Goal: Find specific page/section: Find specific page/section

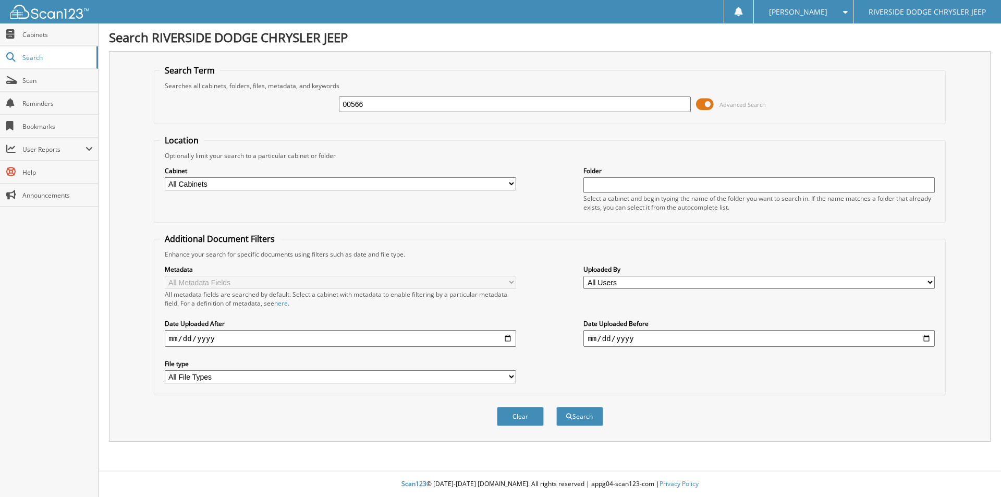
type input "00566"
click at [556, 407] on button "Search" at bounding box center [579, 416] width 47 height 19
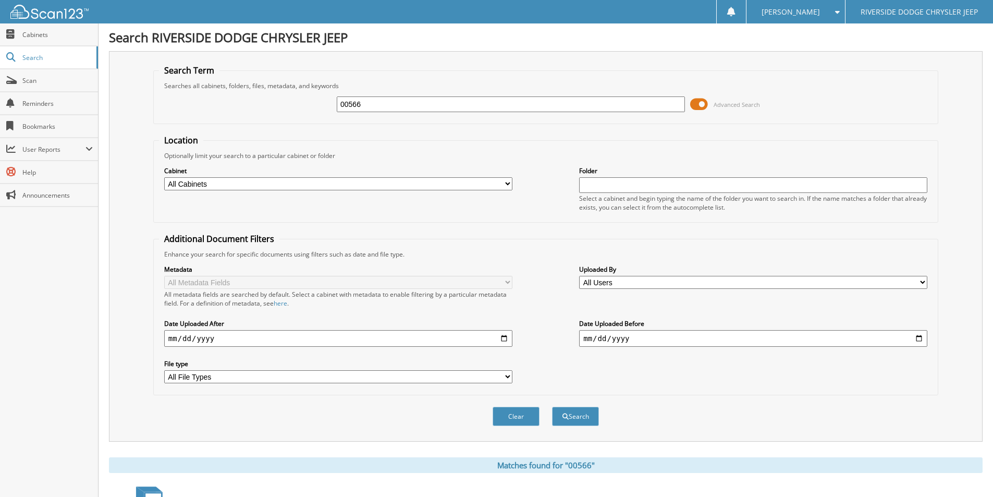
drag, startPoint x: 416, startPoint y: 106, endPoint x: 105, endPoint y: 135, distance: 311.5
click at [105, 135] on div "Search RIVERSIDE DODGE CHRYSLER JEEP Search Term Searches all cabinets, folders…" at bounding box center [546, 415] width 895 height 830
type input "12899"
click at [552, 407] on button "Search" at bounding box center [575, 416] width 47 height 19
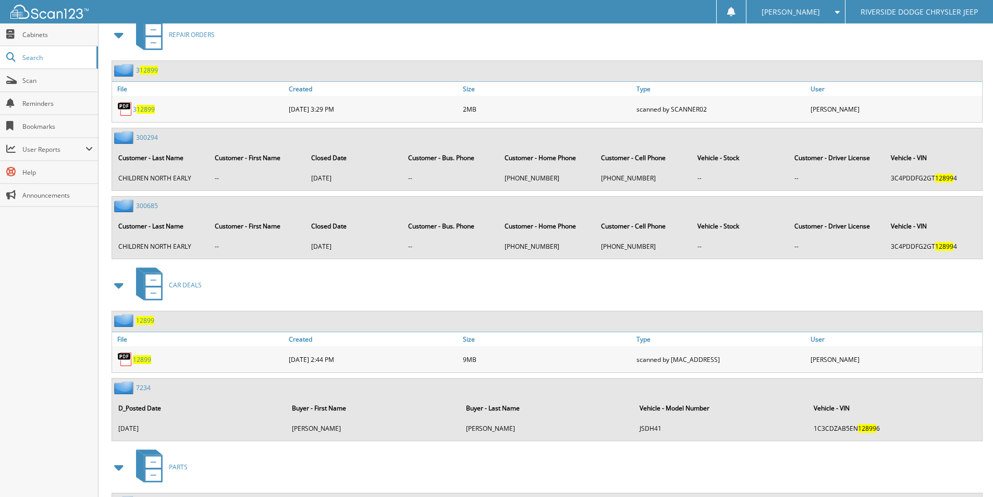
scroll to position [521, 0]
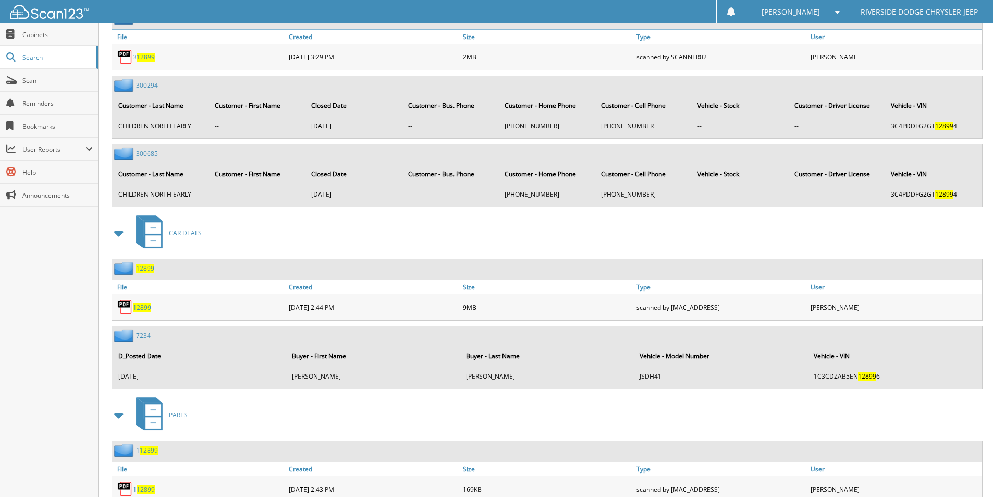
click at [150, 304] on span "12899" at bounding box center [142, 307] width 18 height 9
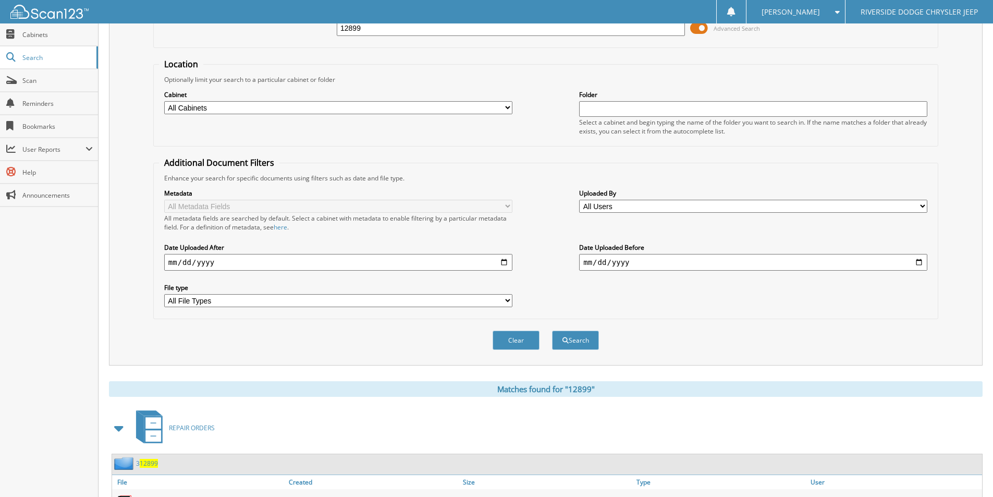
scroll to position [0, 0]
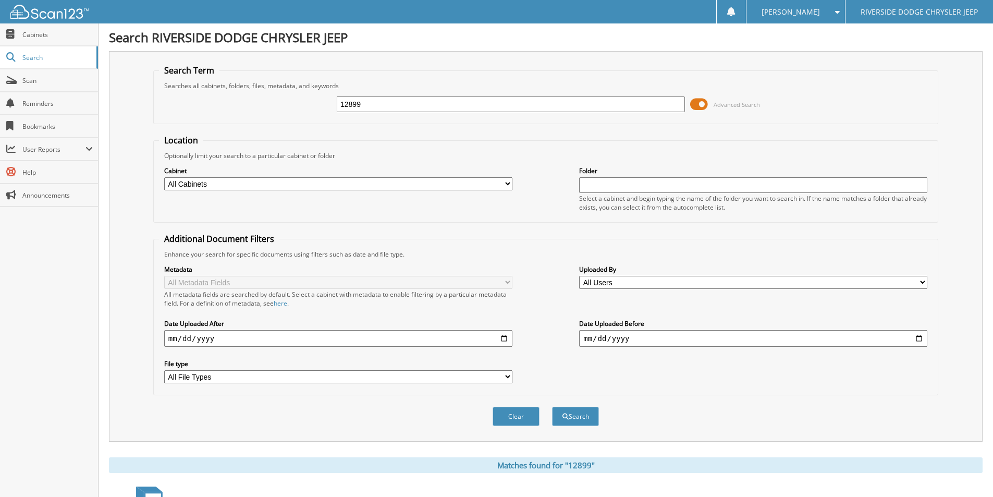
click at [365, 103] on input "12899" at bounding box center [511, 104] width 348 height 16
type input "12855"
click at [552, 407] on button "Search" at bounding box center [575, 416] width 47 height 19
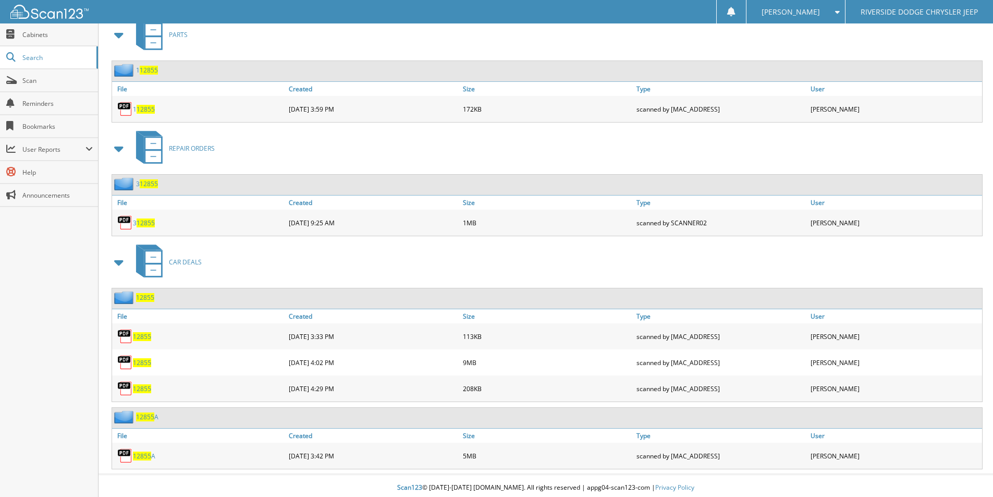
scroll to position [473, 0]
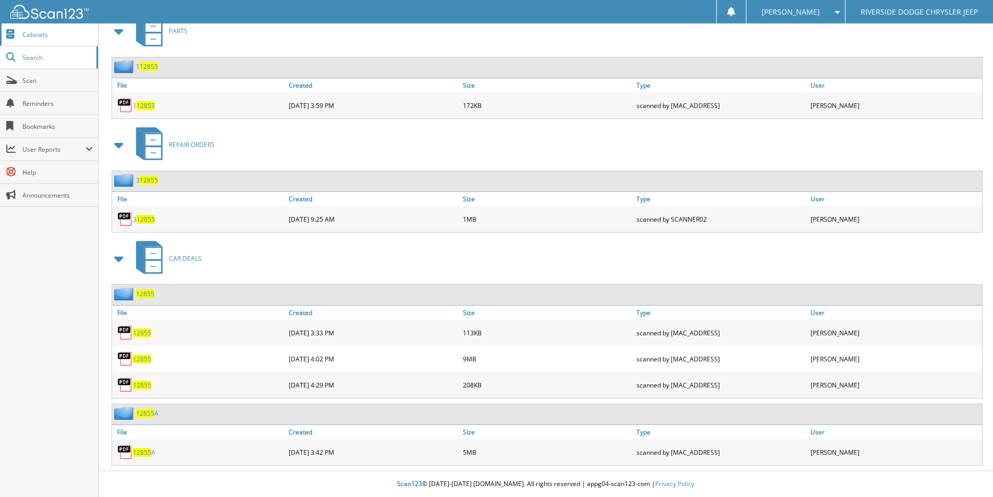
click at [52, 32] on span "Cabinets" at bounding box center [57, 34] width 70 height 9
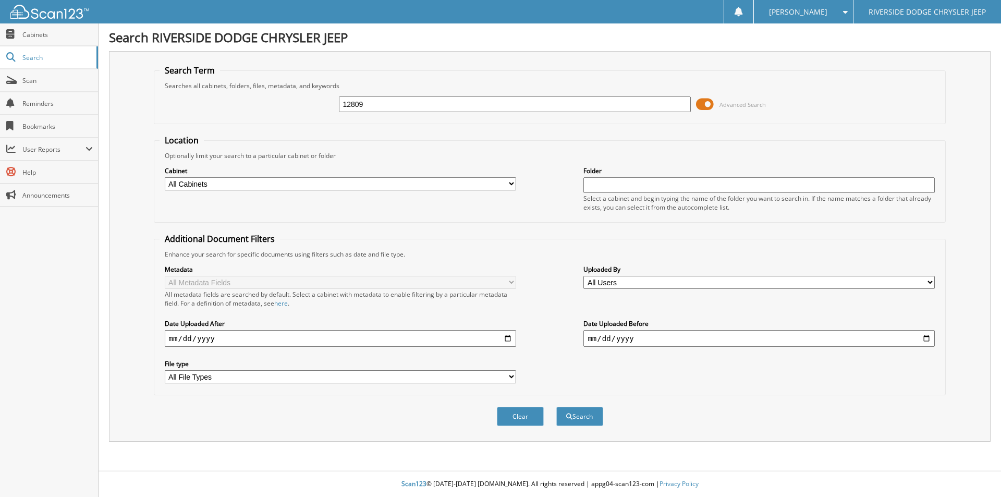
type input "12809"
click at [556, 407] on button "Search" at bounding box center [579, 416] width 47 height 19
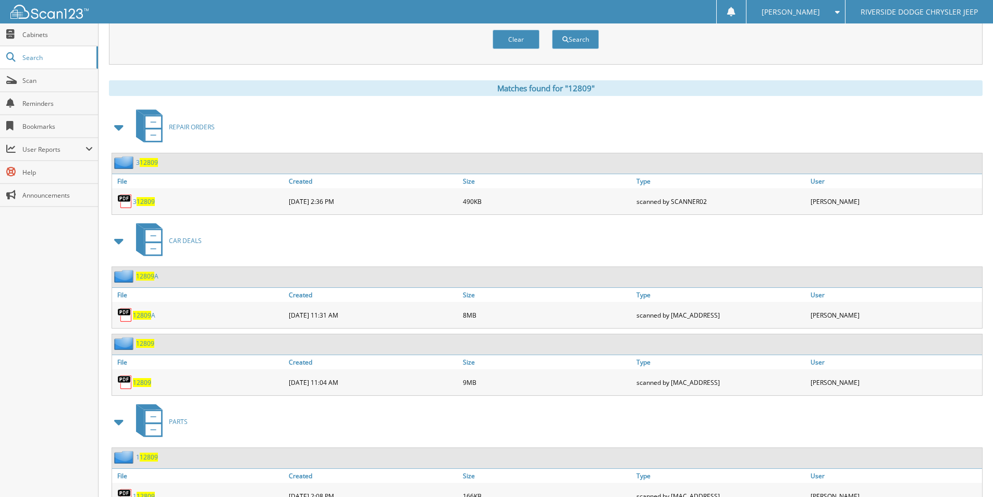
scroll to position [417, 0]
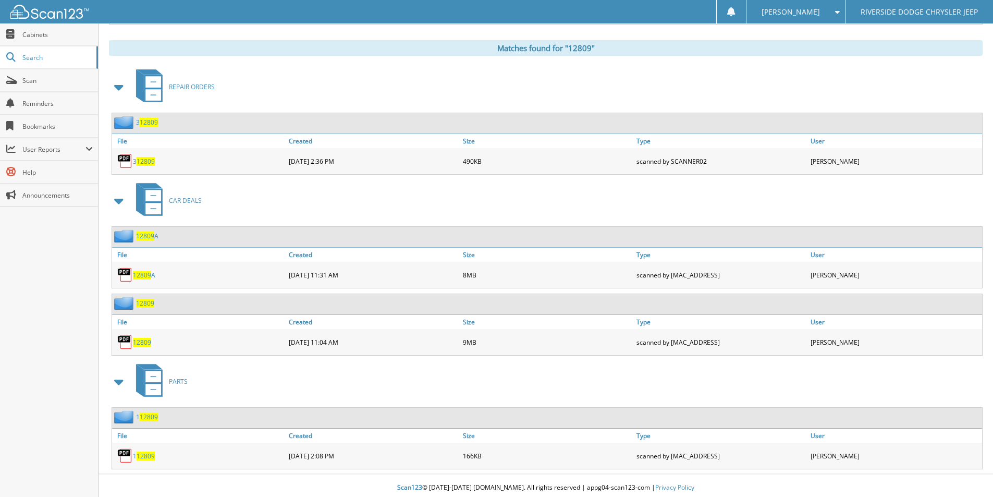
click at [142, 342] on span "12809" at bounding box center [142, 342] width 18 height 9
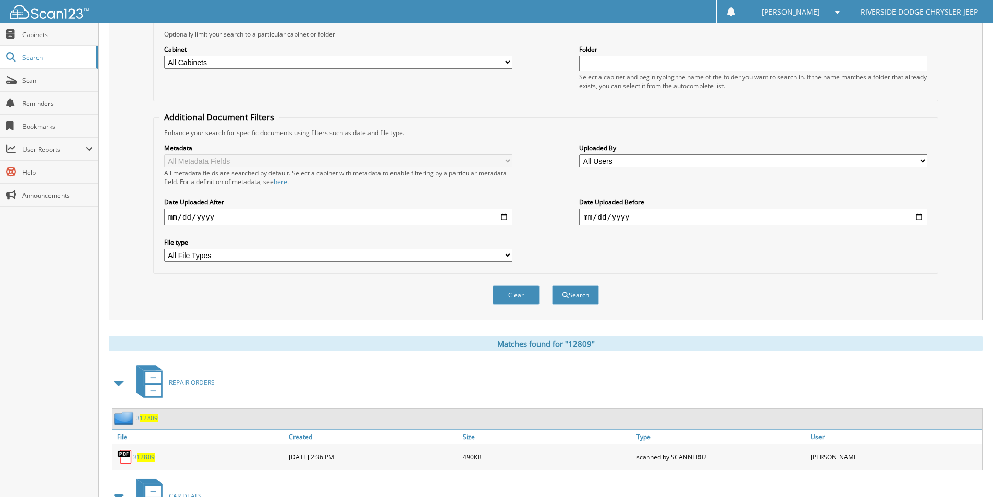
scroll to position [0, 0]
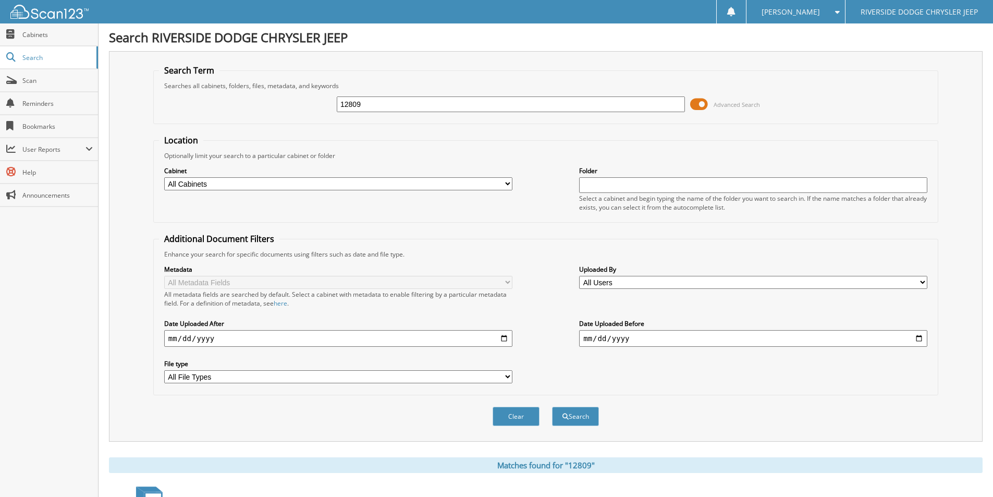
click at [385, 103] on input "12809" at bounding box center [511, 104] width 348 height 16
type input "12866"
click at [552, 407] on button "Search" at bounding box center [575, 416] width 47 height 19
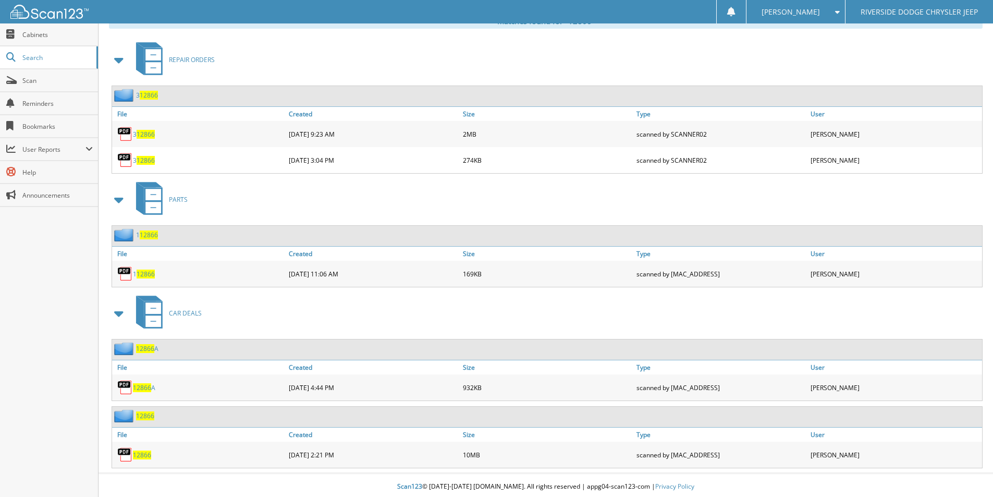
scroll to position [447, 0]
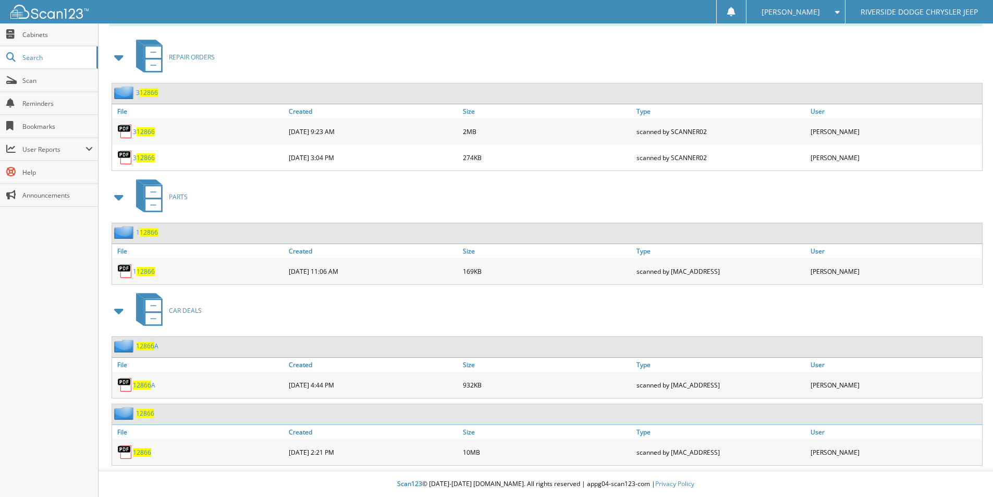
click at [142, 450] on span "12866" at bounding box center [142, 452] width 18 height 9
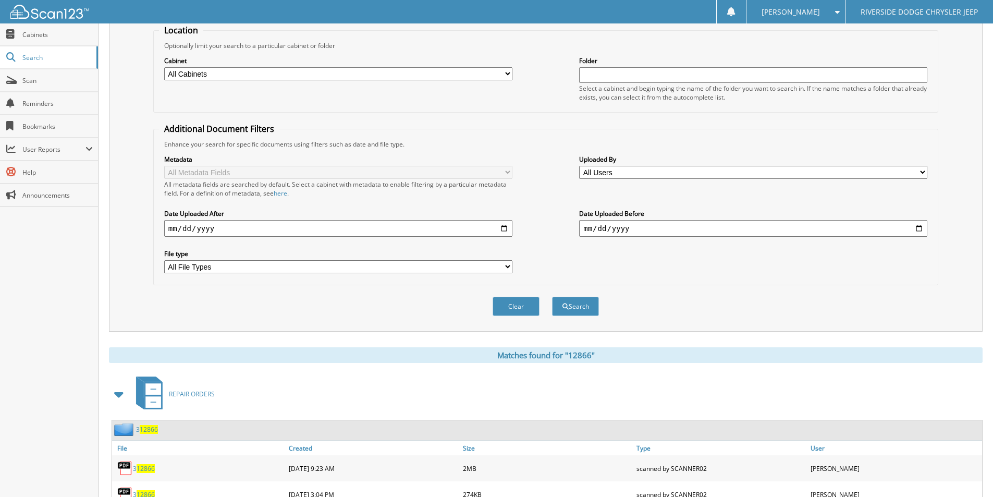
scroll to position [0, 0]
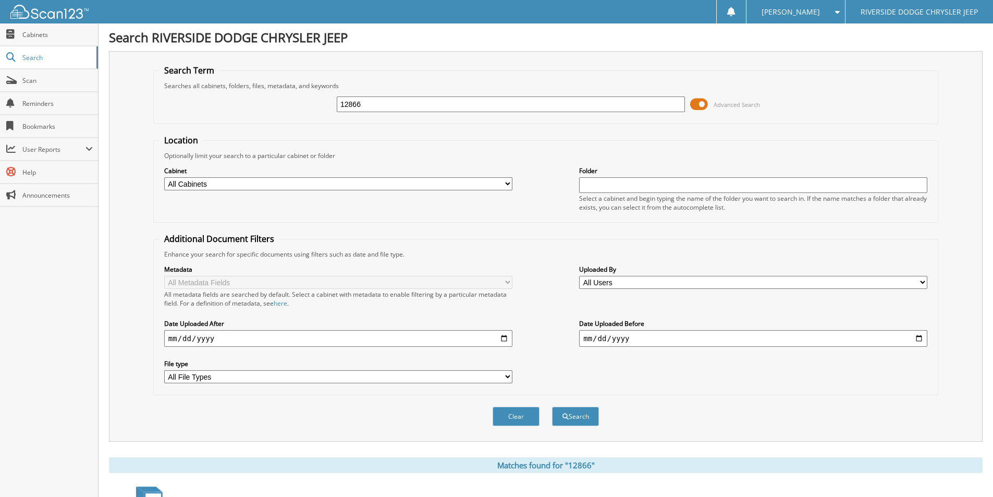
click at [395, 109] on input "12866" at bounding box center [511, 104] width 348 height 16
type input "12876"
click at [552, 407] on button "Search" at bounding box center [575, 416] width 47 height 19
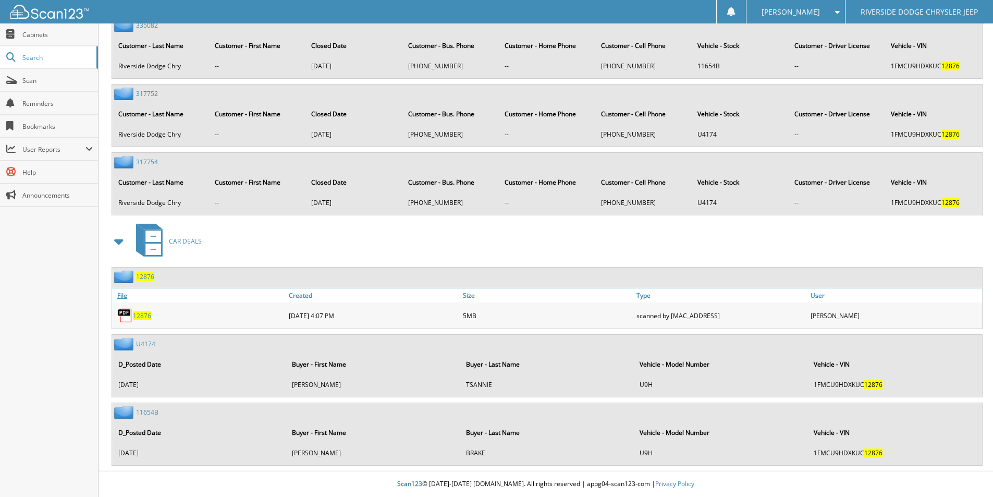
scroll to position [900, 0]
click at [140, 318] on span "12876" at bounding box center [142, 315] width 18 height 9
click at [784, 17] on div "[PERSON_NAME]" at bounding box center [796, 11] width 88 height 23
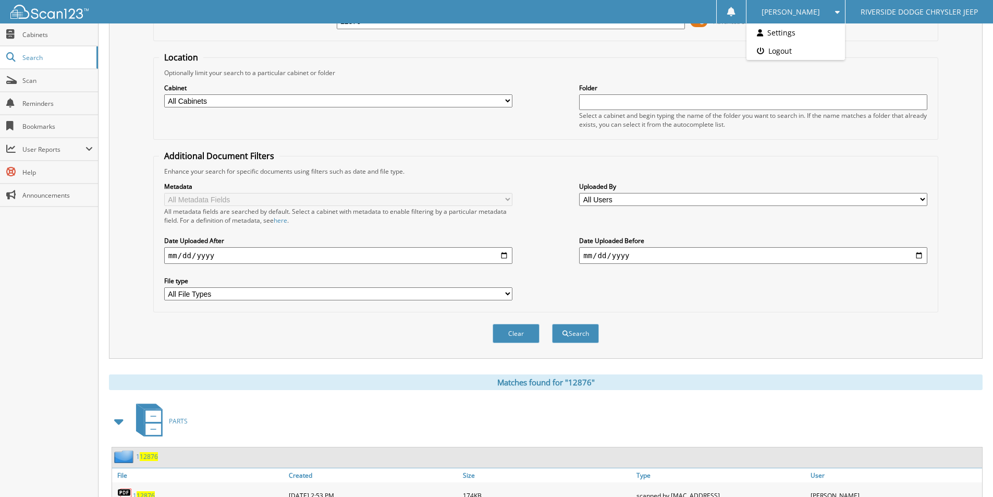
scroll to position [0, 0]
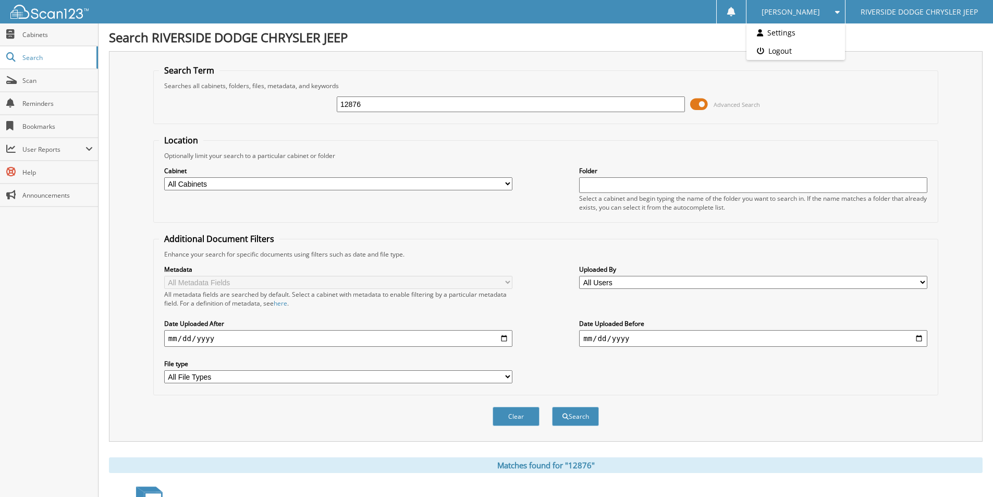
click at [374, 103] on input "12876" at bounding box center [511, 104] width 348 height 16
type input "12836"
click at [552, 407] on button "Search" at bounding box center [575, 416] width 47 height 19
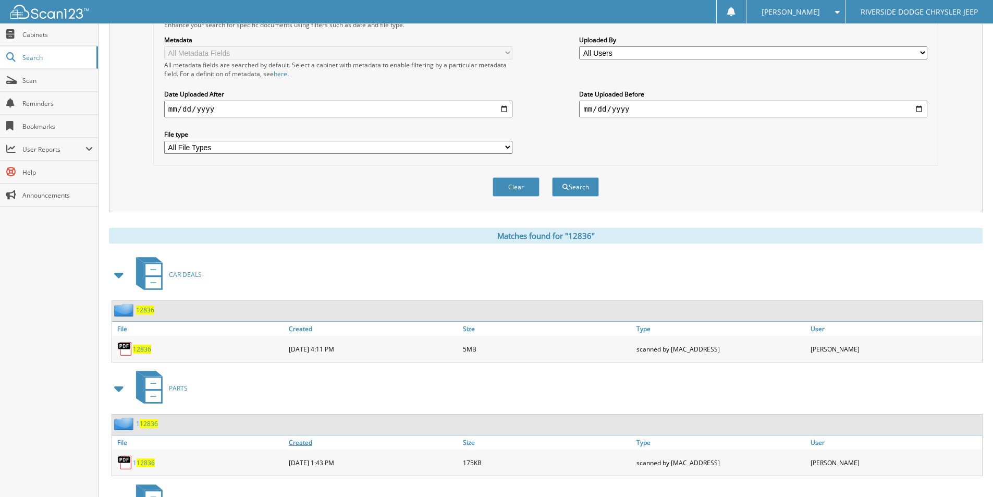
scroll to position [313, 0]
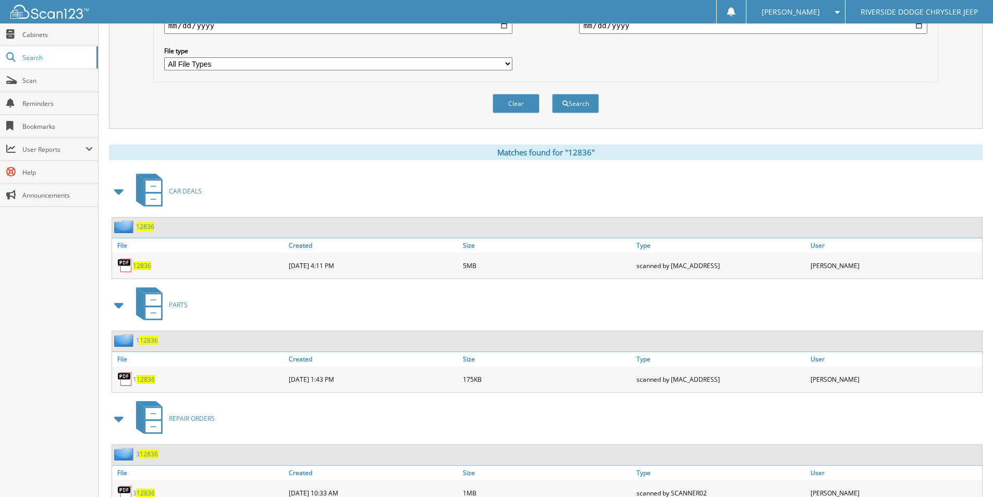
click at [145, 263] on span "12836" at bounding box center [142, 265] width 18 height 9
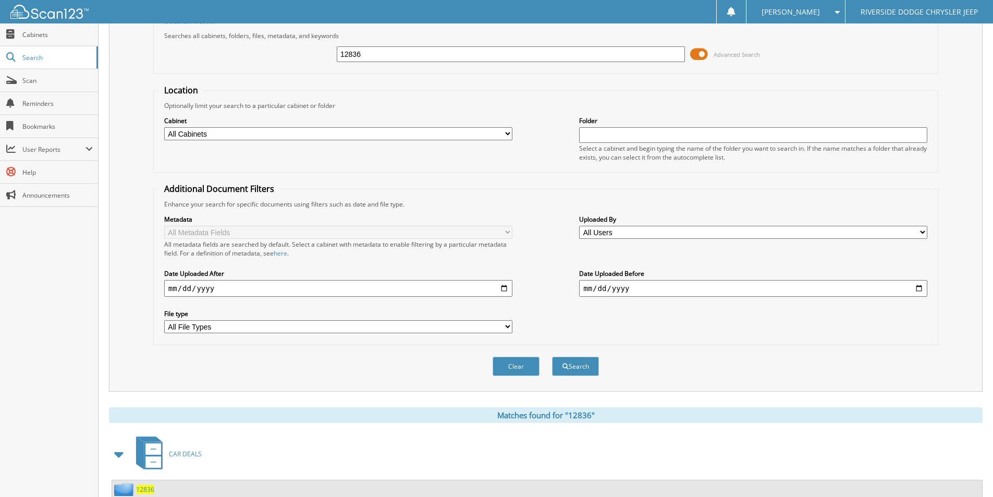
scroll to position [0, 0]
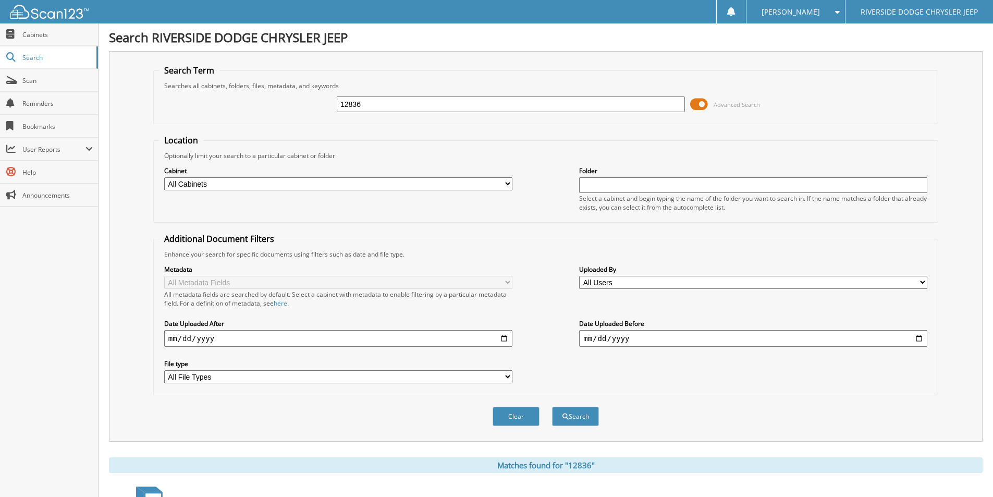
click at [381, 101] on input "12836" at bounding box center [511, 104] width 348 height 16
type input "12905"
click at [552, 407] on button "Search" at bounding box center [575, 416] width 47 height 19
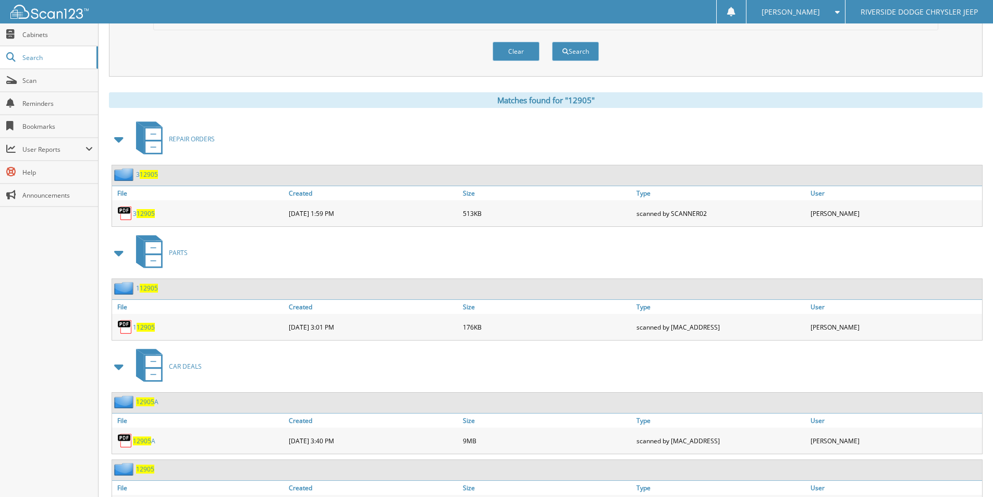
scroll to position [421, 0]
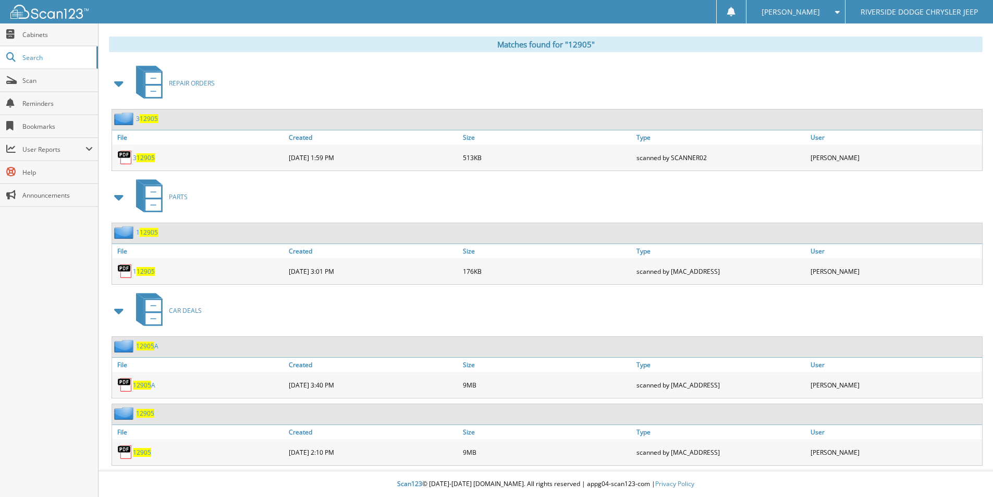
click at [145, 448] on span "12905" at bounding box center [142, 452] width 18 height 9
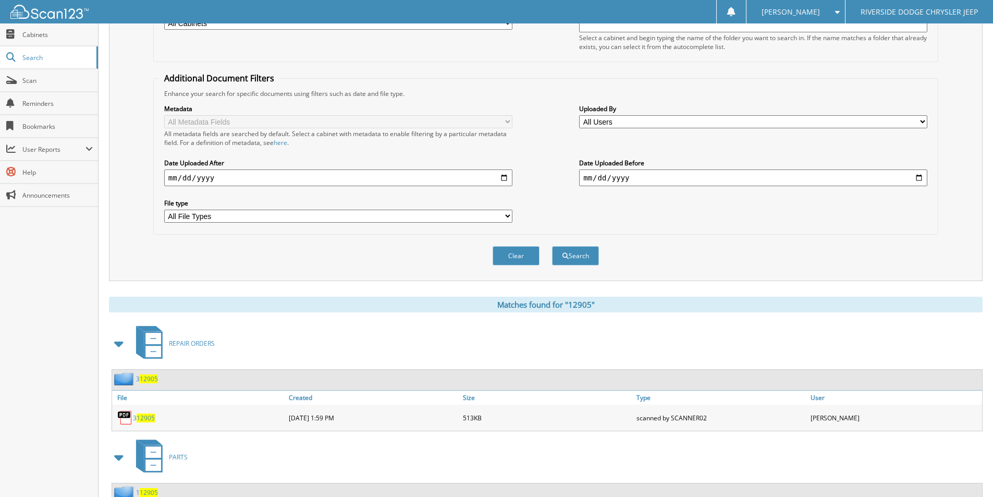
scroll to position [0, 0]
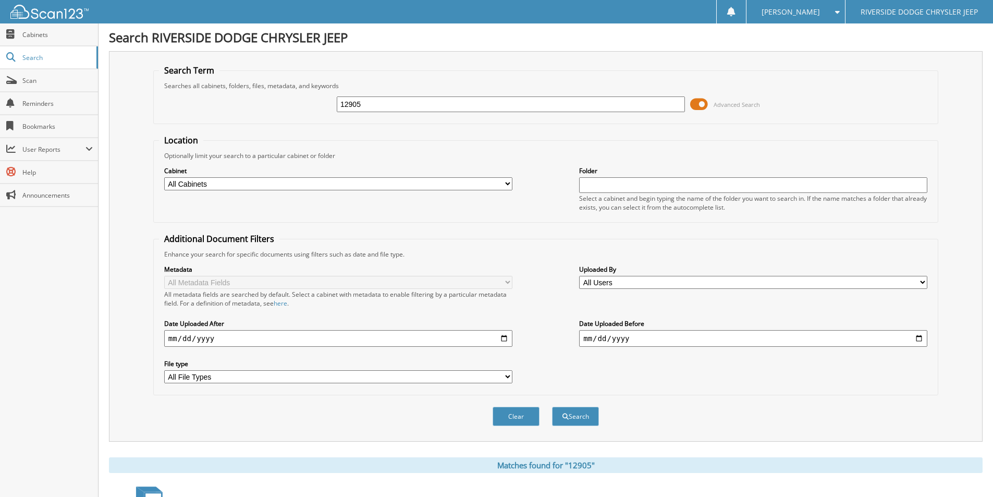
click at [379, 106] on input "12905" at bounding box center [511, 104] width 348 height 16
type input "1274"
click at [552, 407] on button "Search" at bounding box center [575, 416] width 47 height 19
click at [349, 104] on input "1274" at bounding box center [511, 104] width 348 height 16
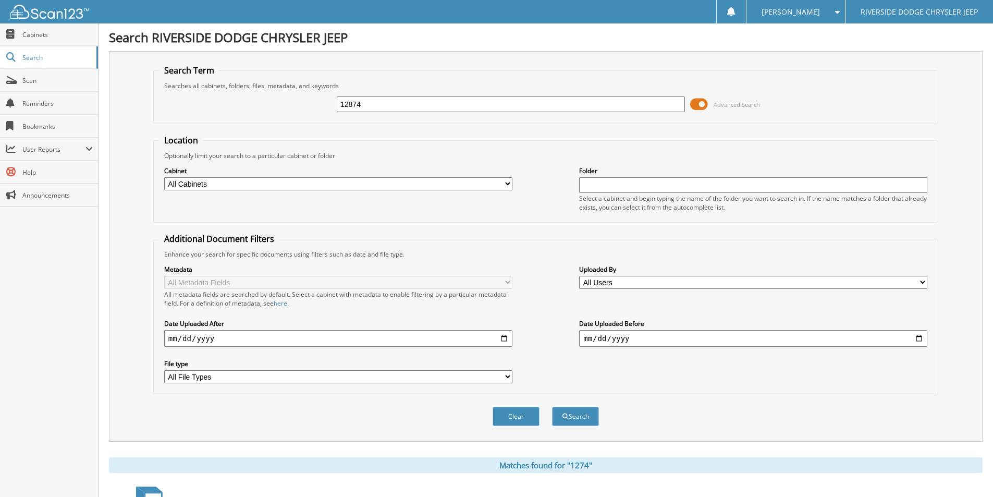
type input "12874"
click at [552, 407] on button "Search" at bounding box center [575, 416] width 47 height 19
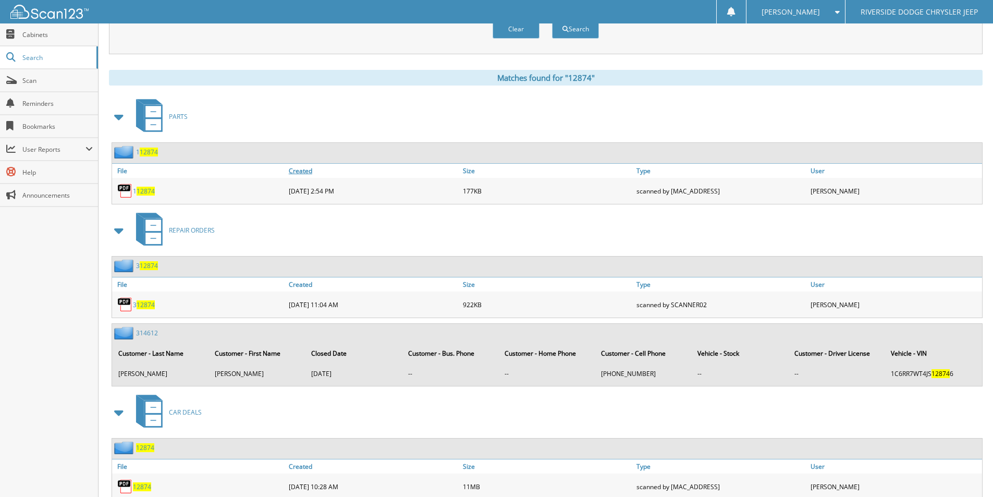
scroll to position [469, 0]
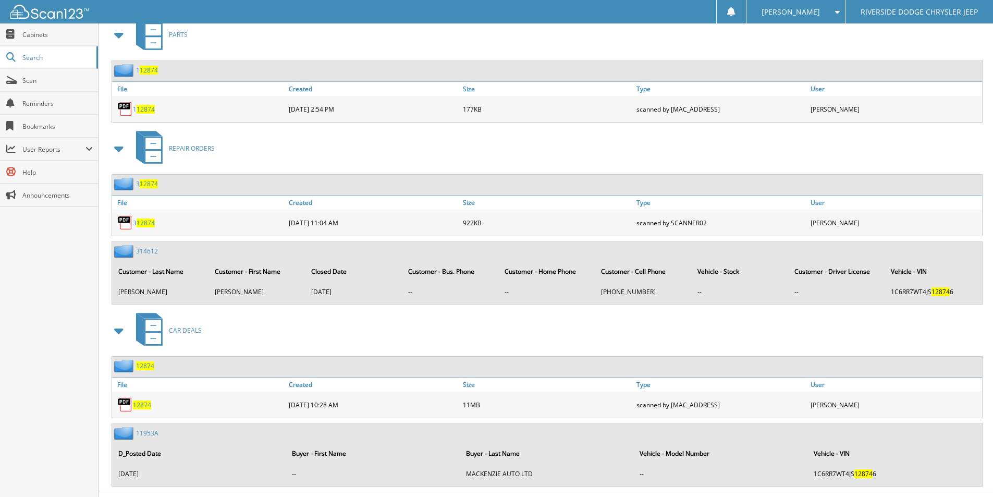
click at [143, 405] on span "12874" at bounding box center [142, 404] width 18 height 9
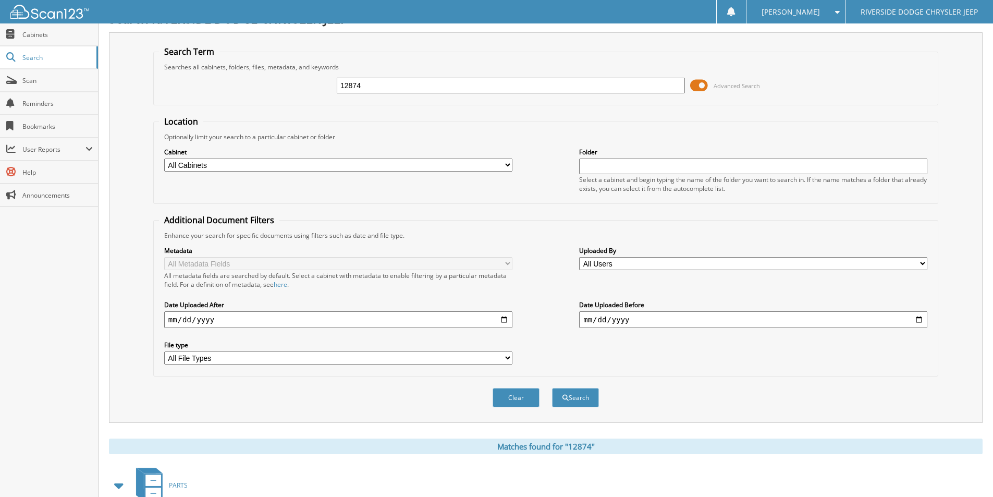
scroll to position [0, 0]
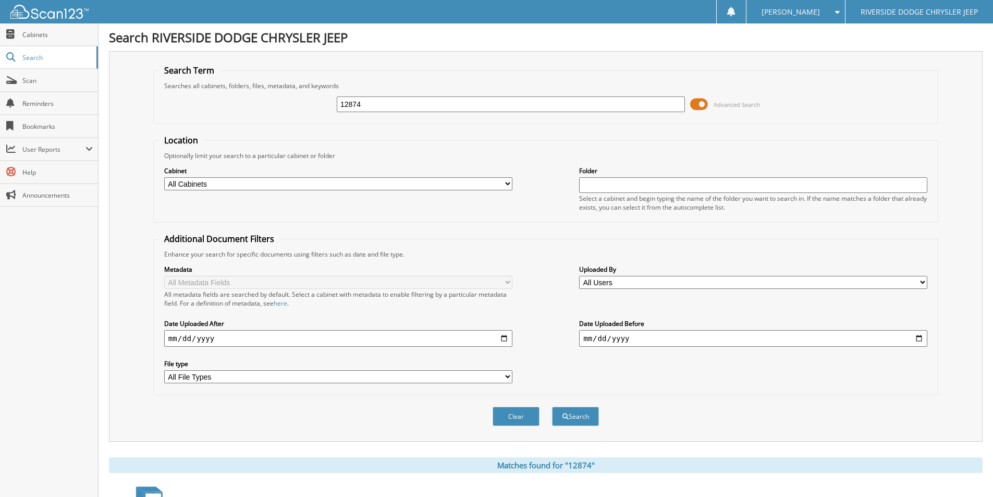
click at [392, 106] on input "12874" at bounding box center [511, 104] width 348 height 16
click at [393, 106] on input "12874" at bounding box center [511, 104] width 348 height 16
type input "12927"
click at [552, 407] on button "Search" at bounding box center [575, 416] width 47 height 19
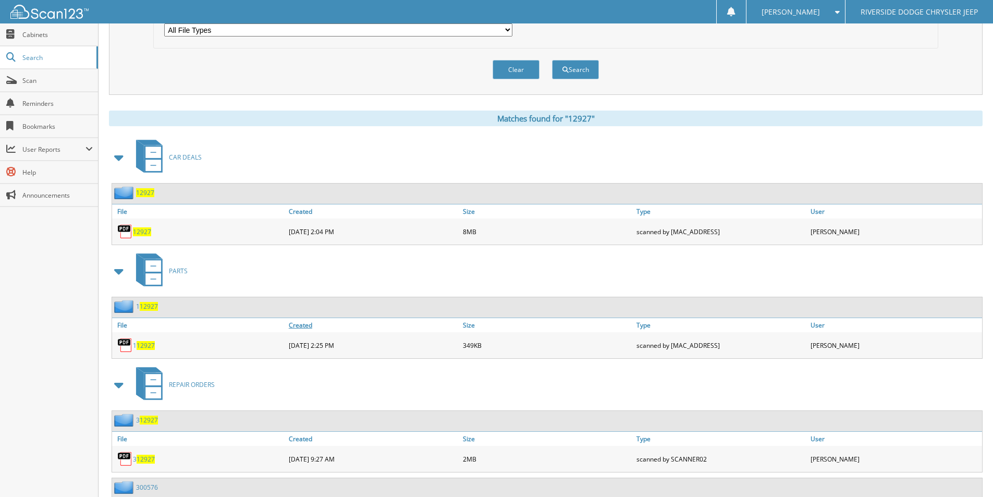
scroll to position [365, 0]
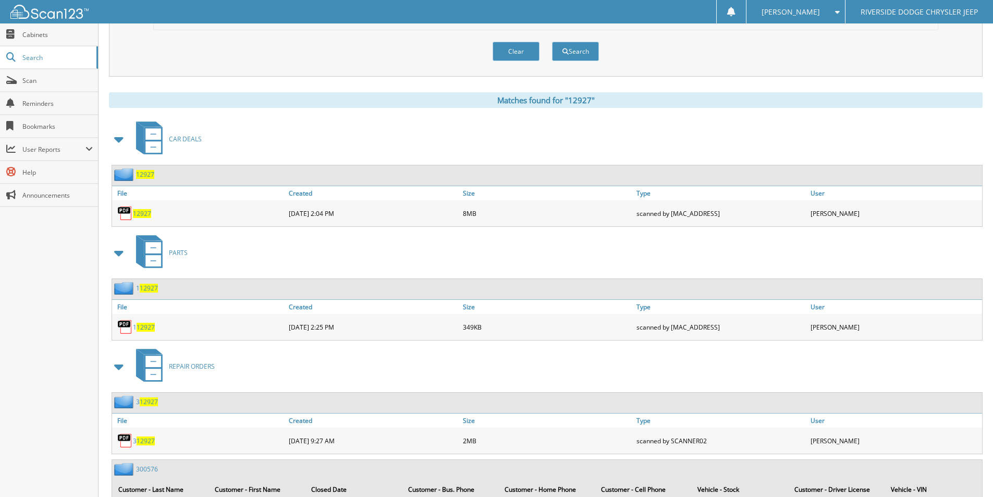
click at [140, 211] on span "12927" at bounding box center [142, 213] width 18 height 9
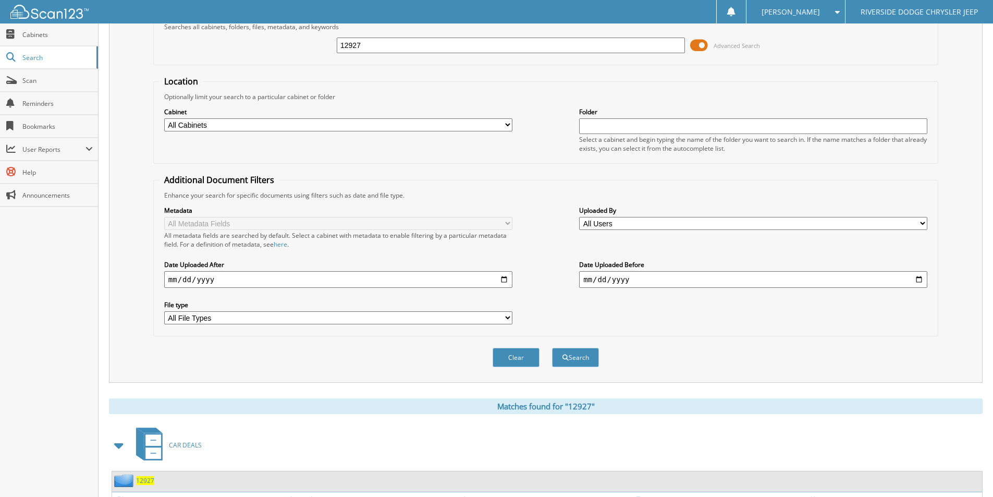
scroll to position [52, 0]
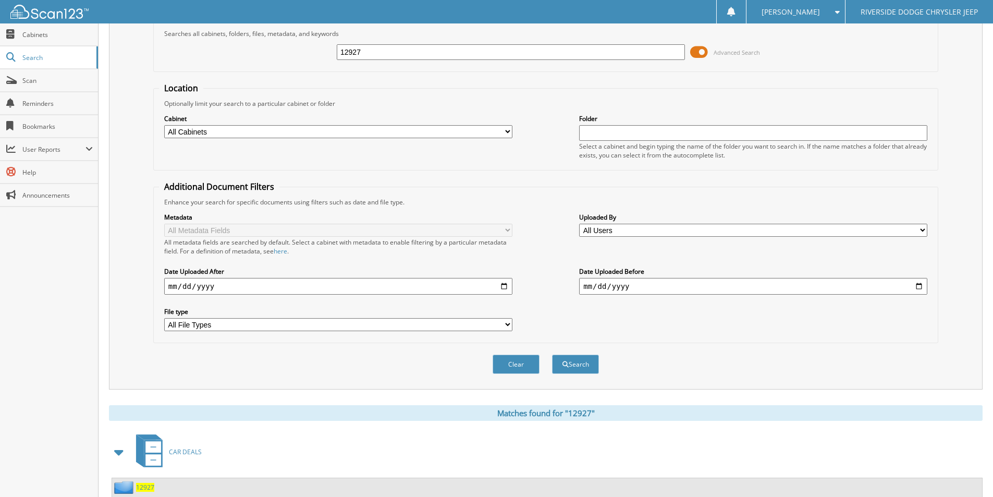
click at [438, 52] on input "12927" at bounding box center [511, 52] width 348 height 16
type input "12698"
click at [552, 355] on button "Search" at bounding box center [575, 364] width 47 height 19
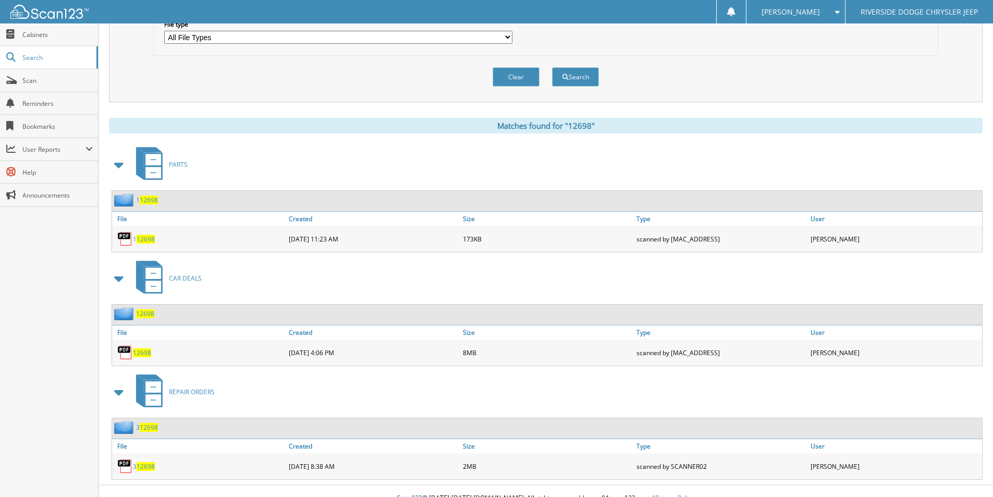
scroll to position [354, 0]
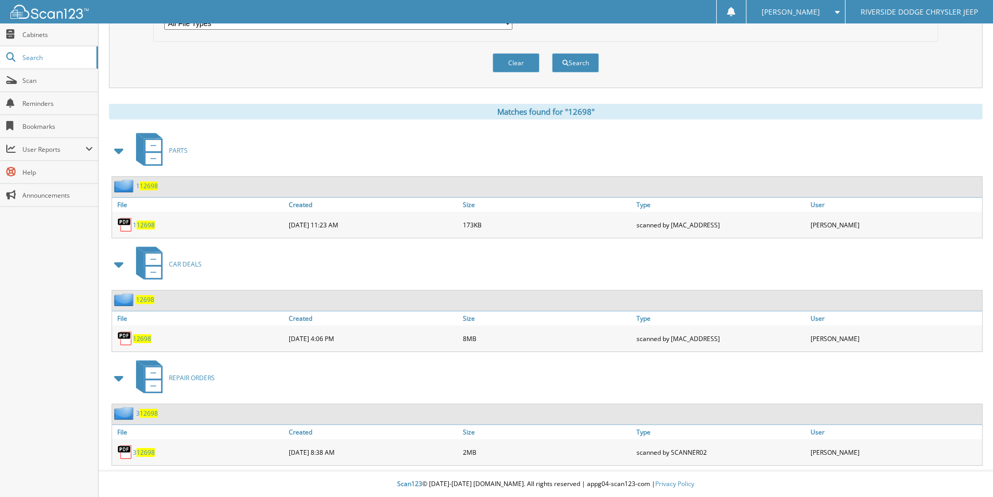
click at [141, 338] on span "12698" at bounding box center [142, 338] width 18 height 9
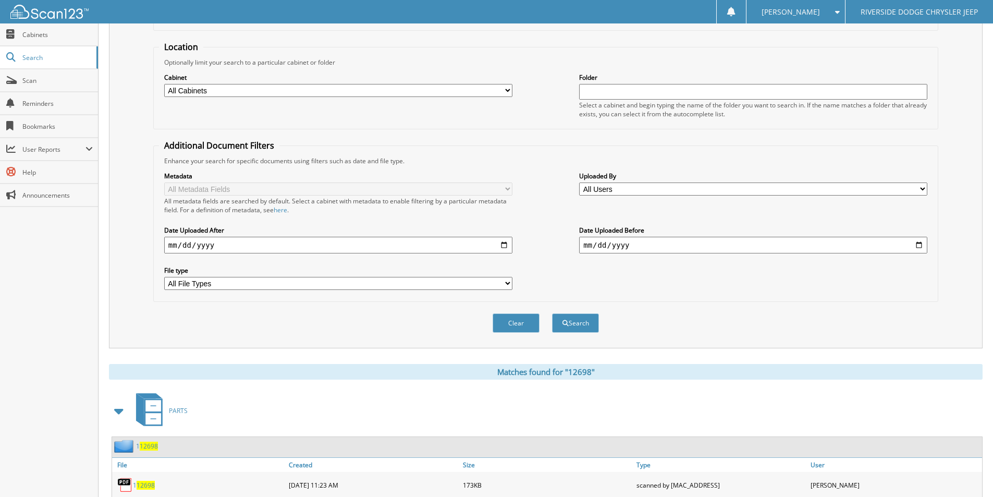
scroll to position [0, 0]
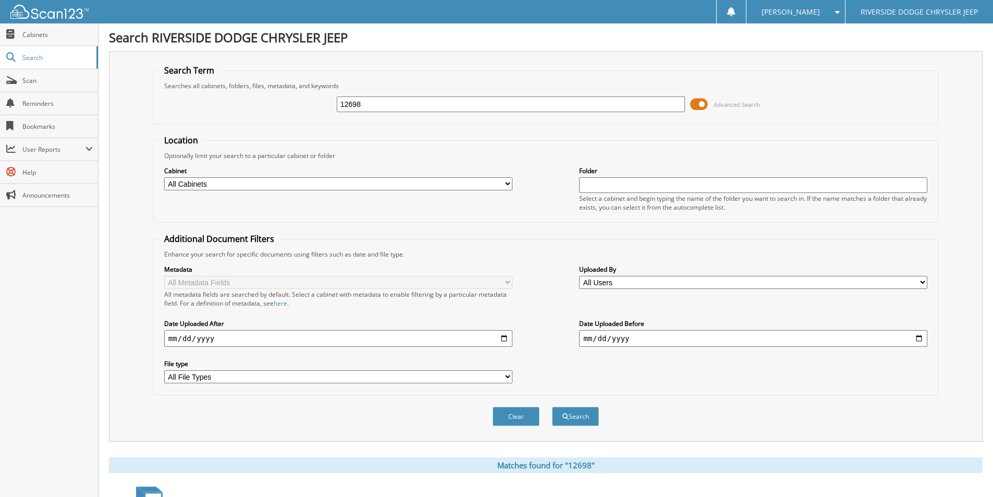
click at [395, 101] on input "12698" at bounding box center [511, 104] width 348 height 16
type input "12916"
click at [552, 407] on button "Search" at bounding box center [575, 416] width 47 height 19
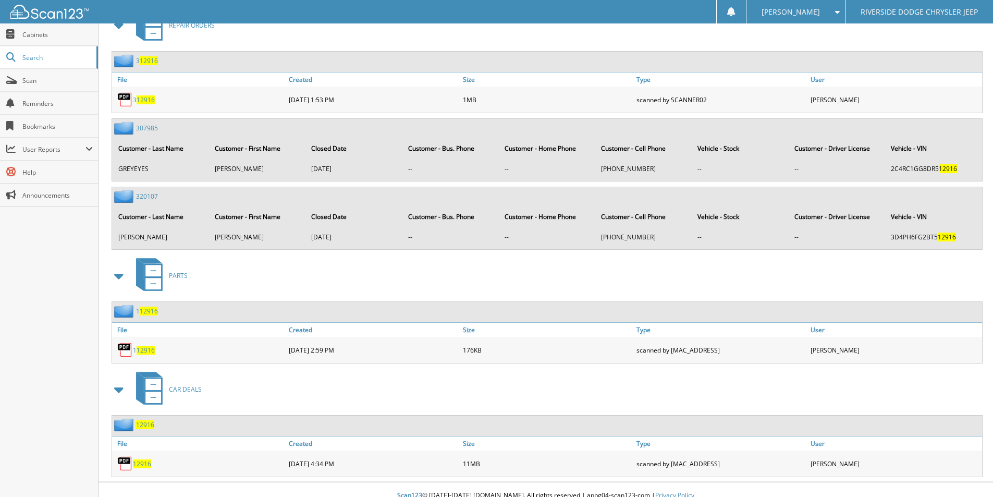
scroll to position [491, 0]
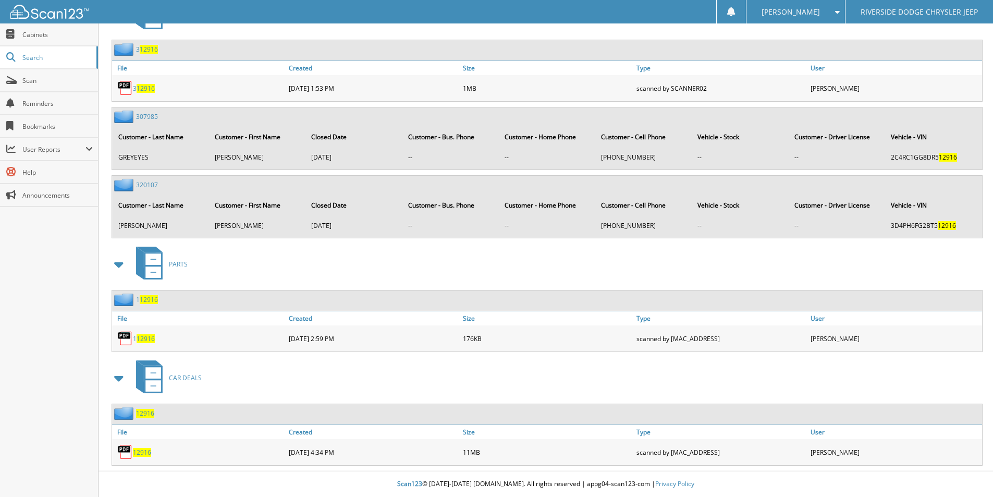
click at [144, 454] on span "12916" at bounding box center [142, 452] width 18 height 9
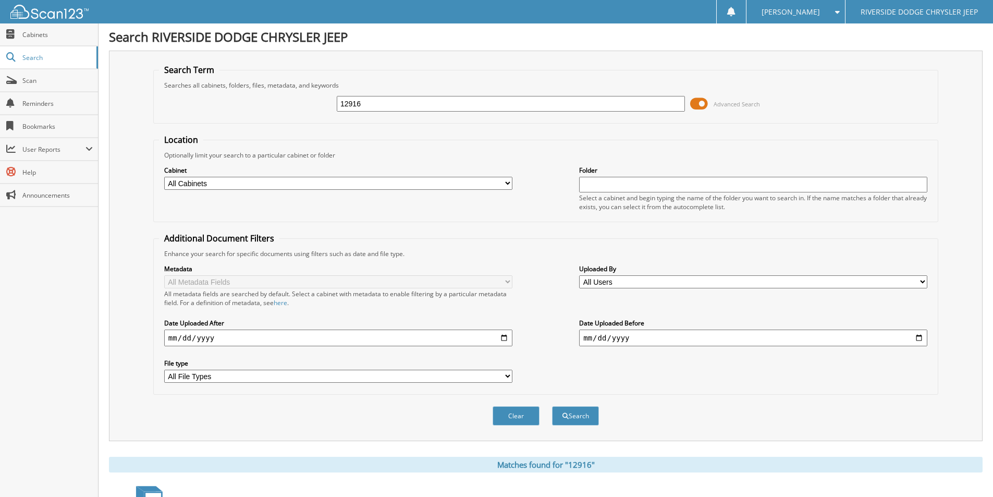
scroll to position [0, 0]
click at [358, 106] on input "12916" at bounding box center [511, 104] width 348 height 16
type input "12921"
click at [552, 407] on button "Search" at bounding box center [575, 416] width 47 height 19
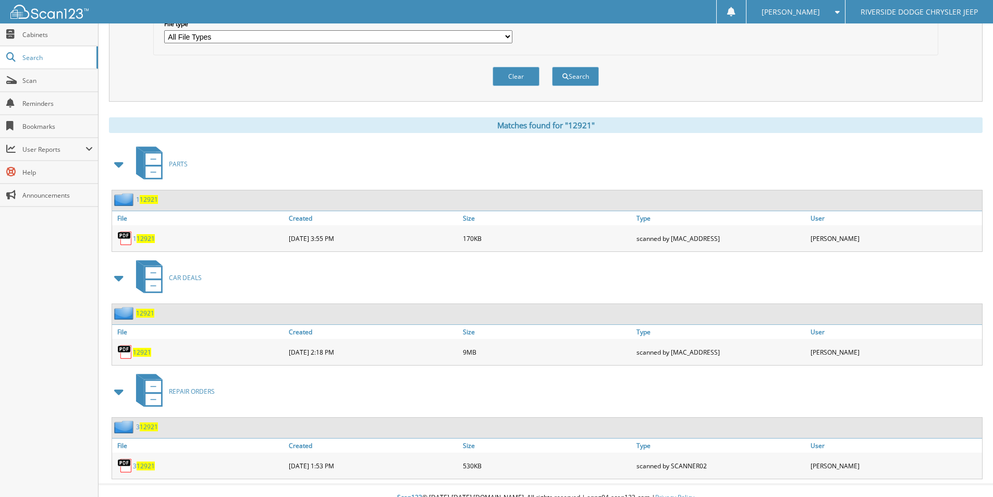
scroll to position [354, 0]
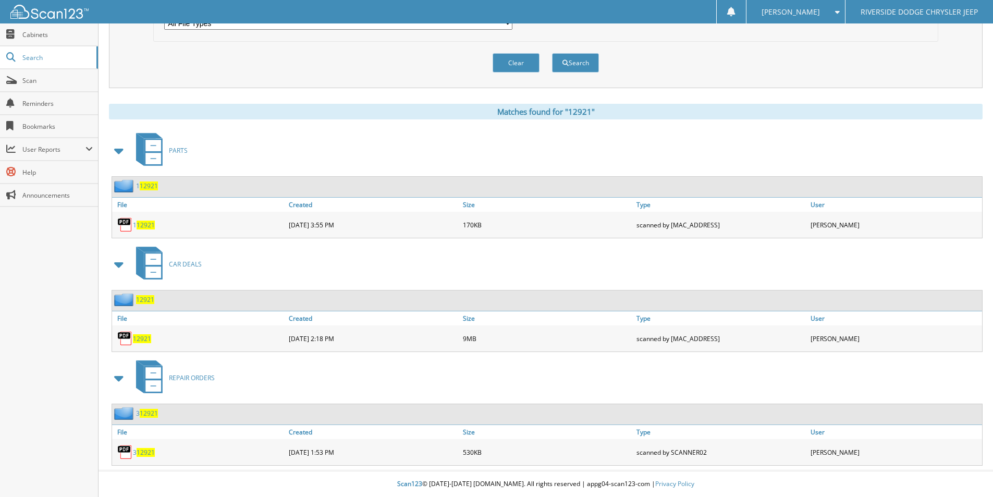
click at [144, 337] on span "12921" at bounding box center [142, 338] width 18 height 9
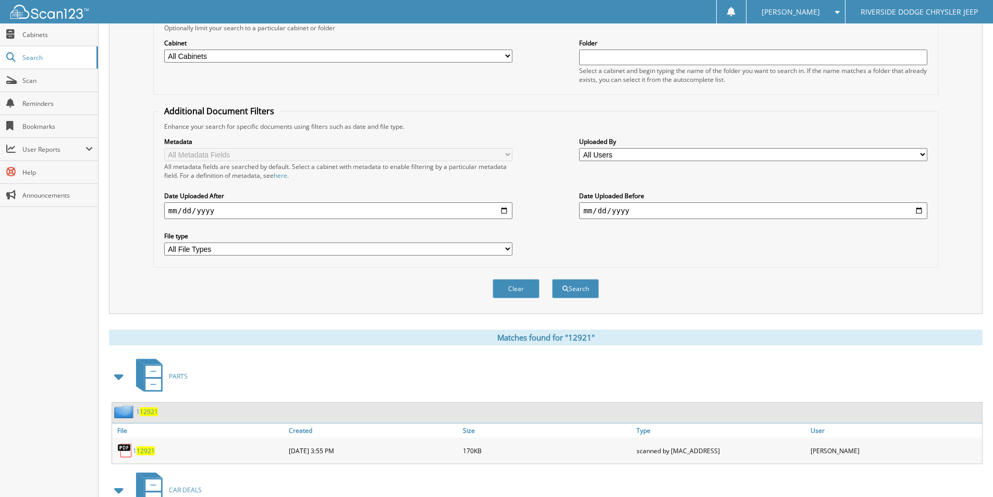
scroll to position [0, 0]
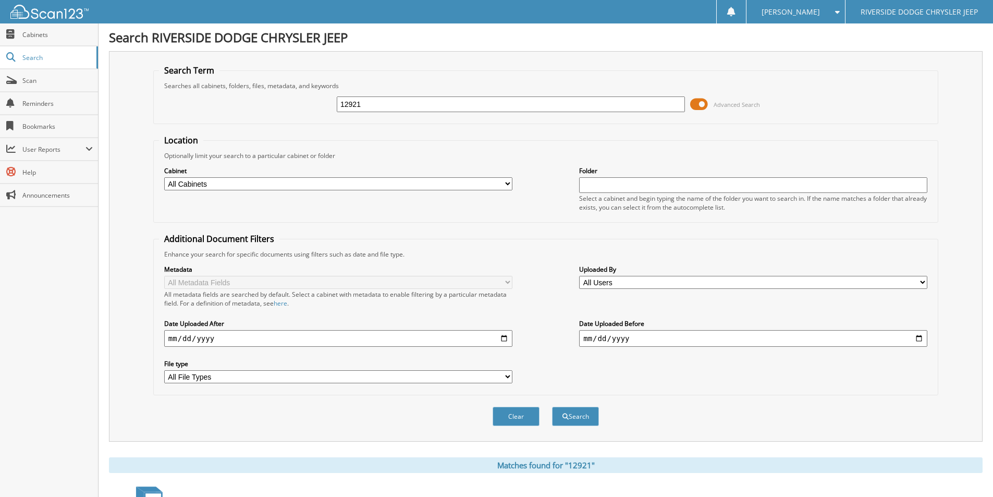
click at [390, 108] on input "12921" at bounding box center [511, 104] width 348 height 16
click at [391, 107] on input "12921" at bounding box center [511, 104] width 348 height 16
type input "12873"
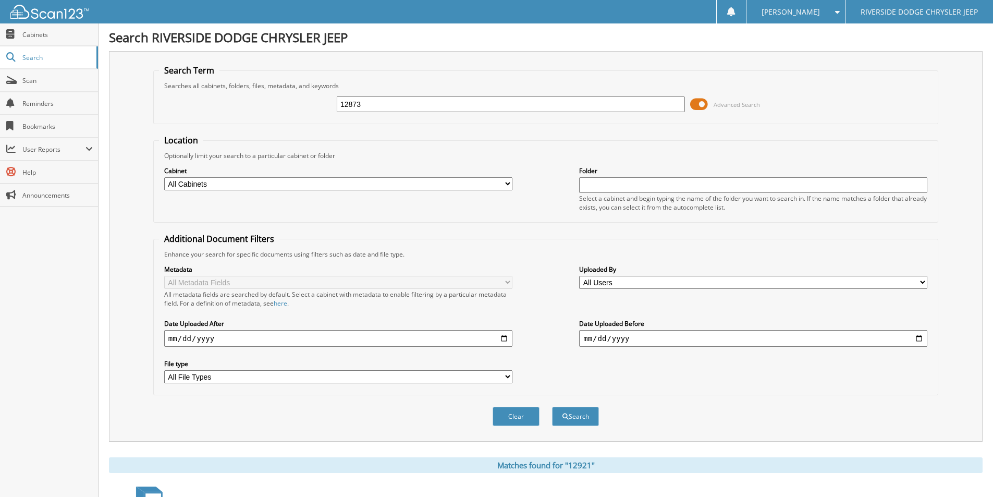
click at [552, 407] on button "Search" at bounding box center [575, 416] width 47 height 19
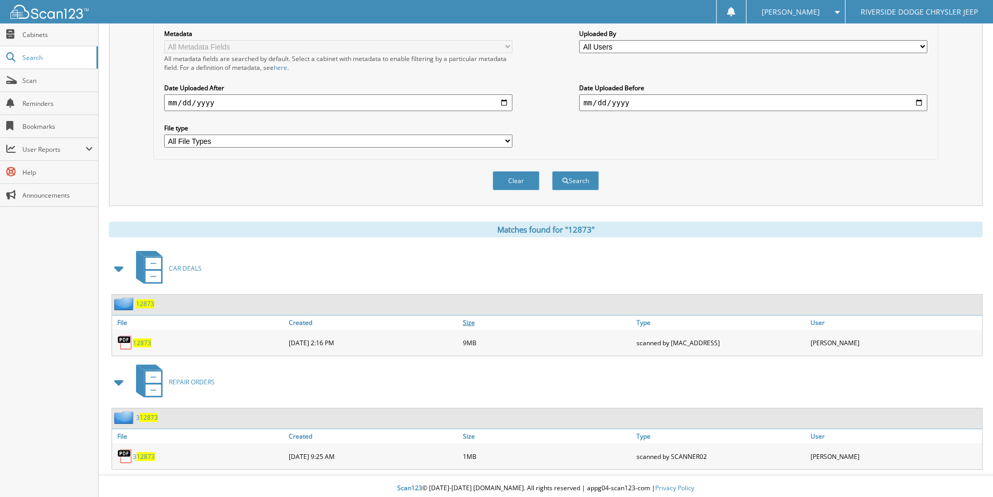
scroll to position [240, 0]
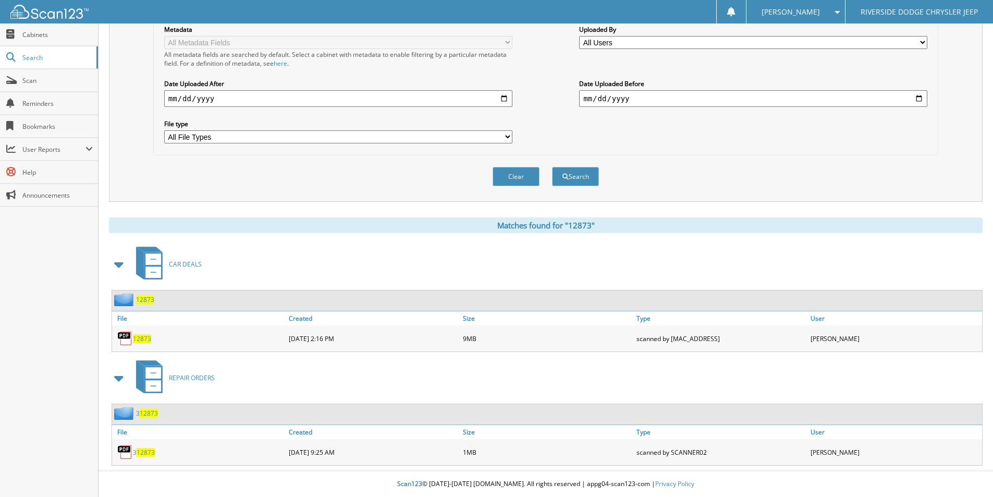
click at [148, 334] on span "12873" at bounding box center [142, 338] width 18 height 9
